Goal: Find specific page/section: Find specific page/section

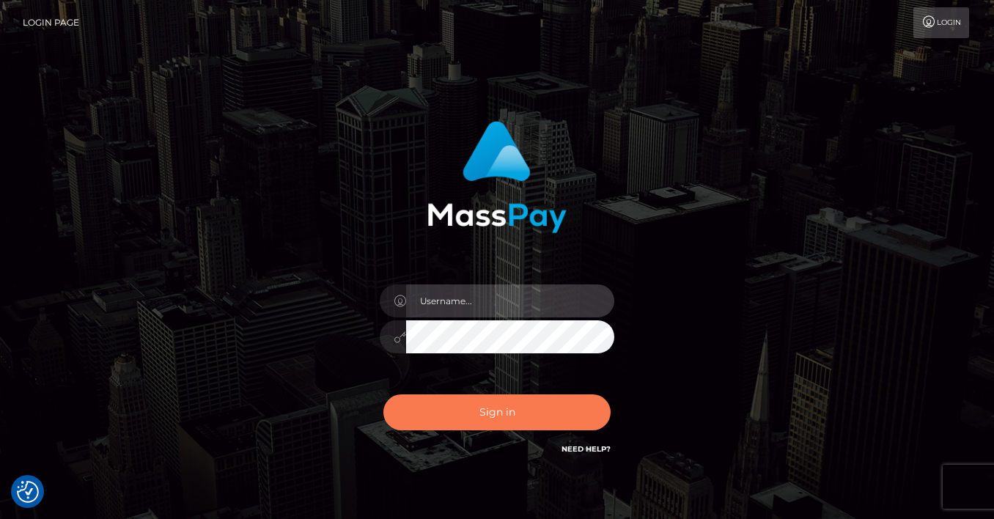
type input "[PERSON_NAME]"
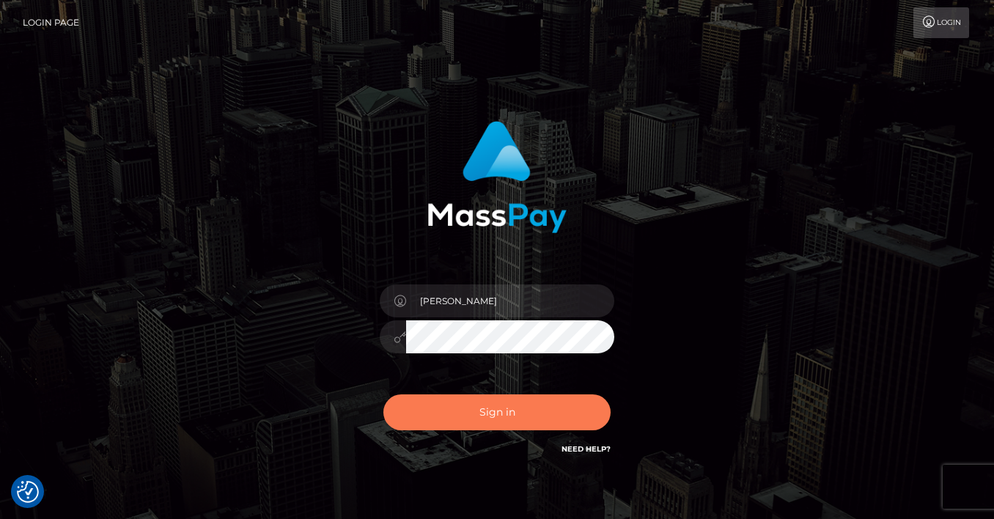
click at [475, 406] on button "Sign in" at bounding box center [496, 412] width 227 height 36
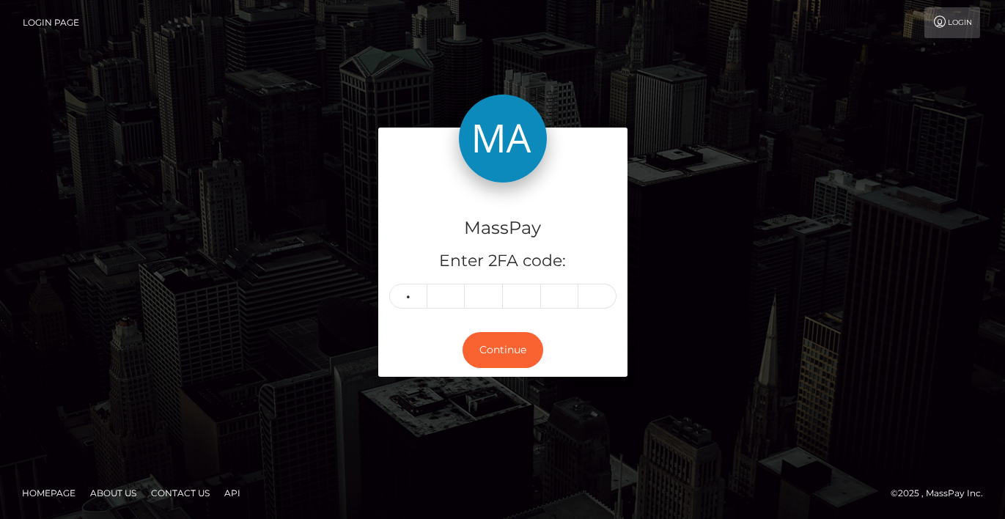
type input "0"
type input "6"
type input "3"
type input "6"
type input "9"
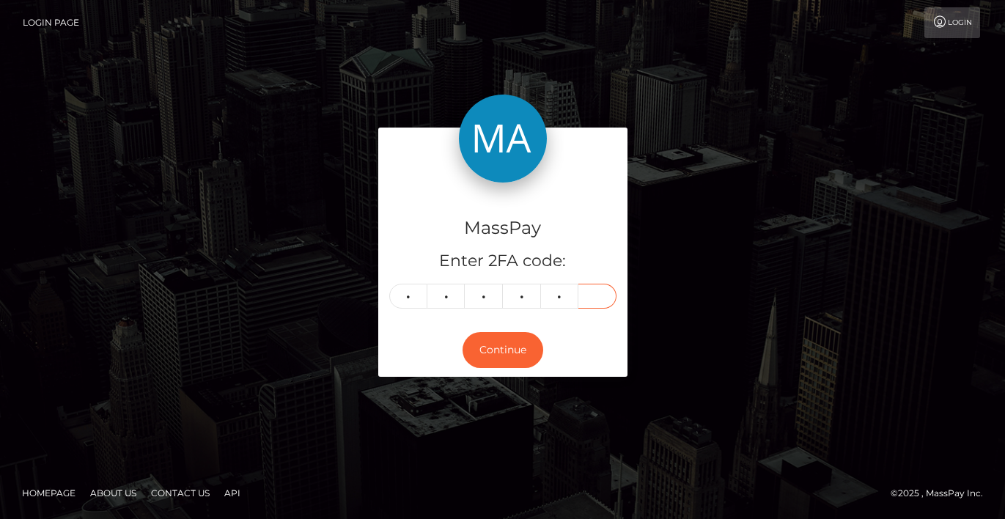
type input "8"
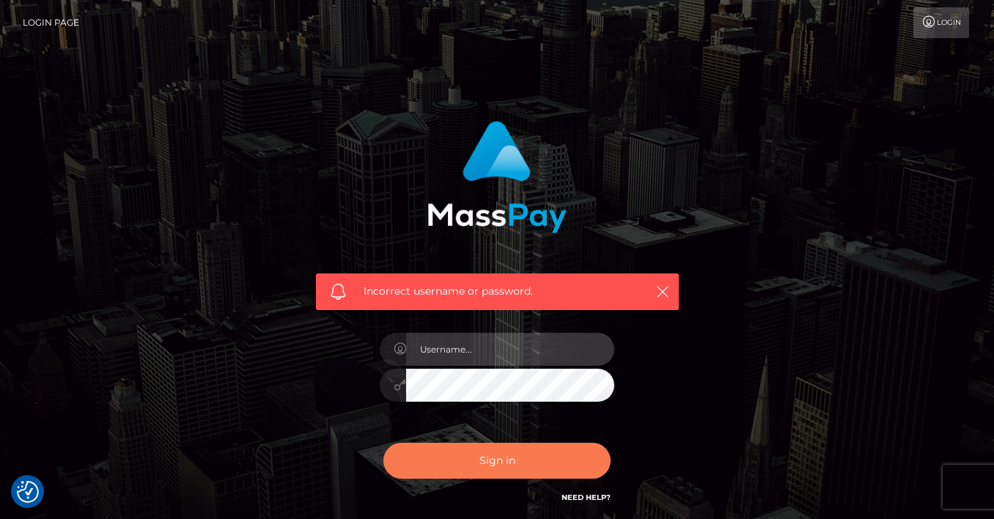
type input "vlad"
click at [493, 455] on button "Sign in" at bounding box center [496, 461] width 227 height 36
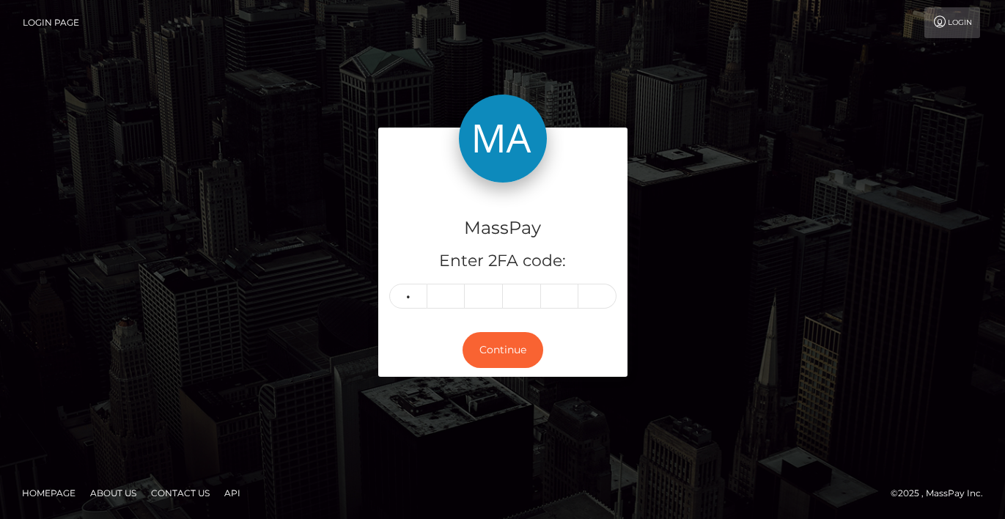
type input "0"
type input "6"
type input "3"
type input "6"
type input "8"
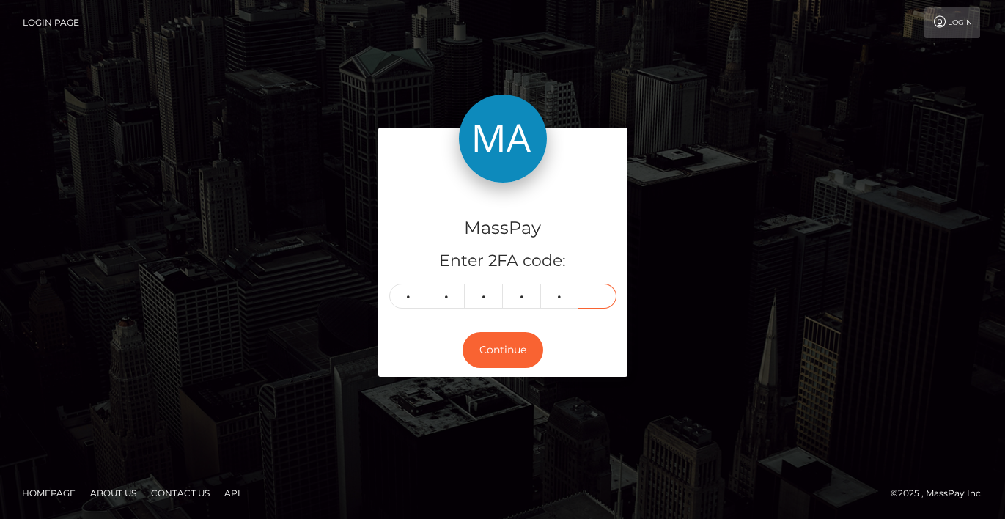
type input "9"
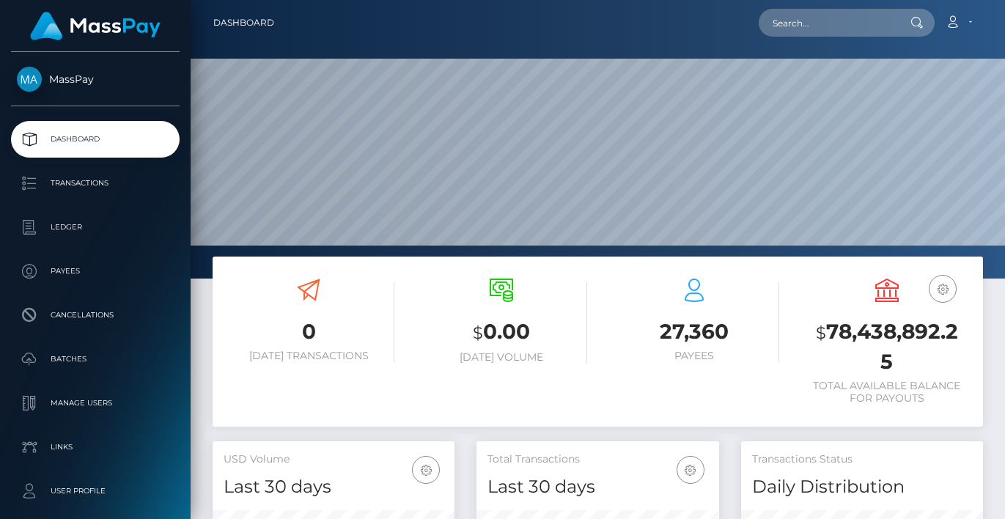
scroll to position [260, 243]
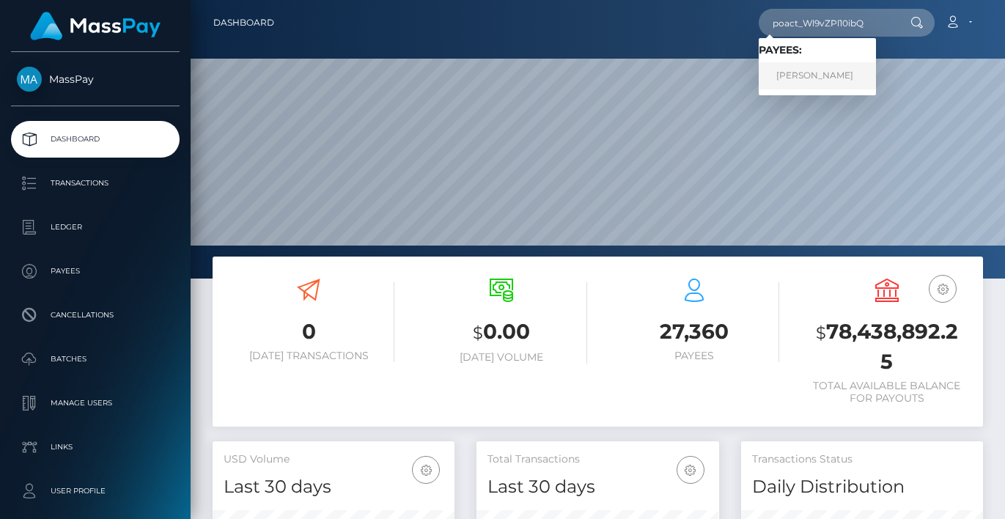
type input "poact_Wl9vZPl10ibQ"
click at [824, 82] on link "Mohamed Motasem" at bounding box center [817, 75] width 117 height 27
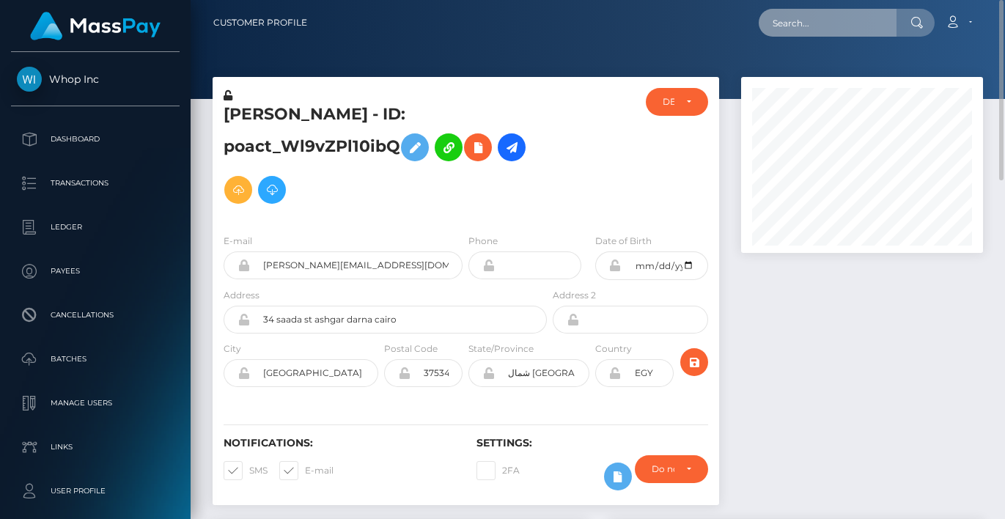
click at [783, 22] on input "text" at bounding box center [828, 23] width 138 height 28
paste input "poact_lKmaD6HwBJwe"
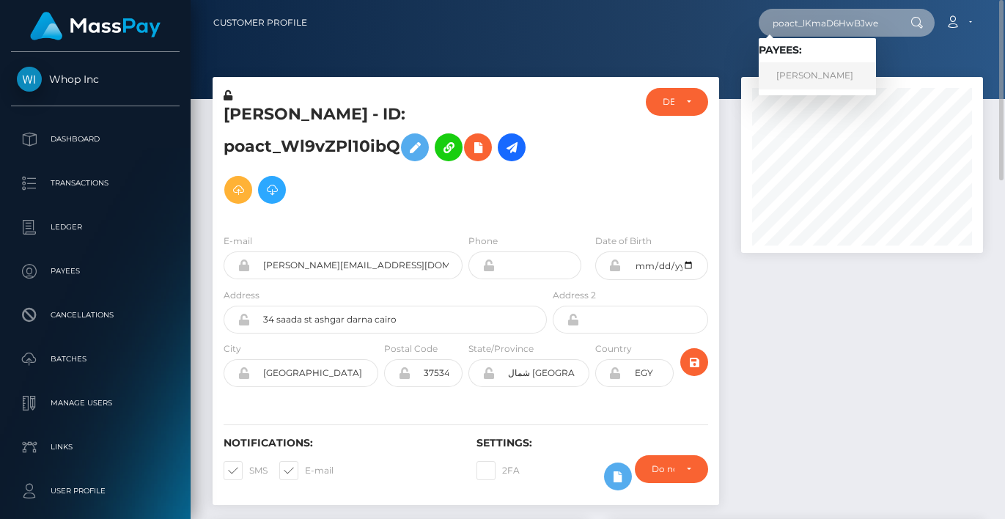
type input "poact_lKmaD6HwBJwe"
click at [815, 70] on link "Akhiil Harish" at bounding box center [817, 75] width 117 height 27
